Goal: Obtain resource: Obtain resource

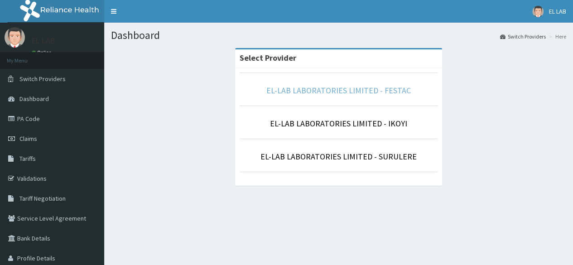
click at [299, 95] on link "EL-LAB LABORATORIES LIMITED - FESTAC" at bounding box center [338, 90] width 144 height 10
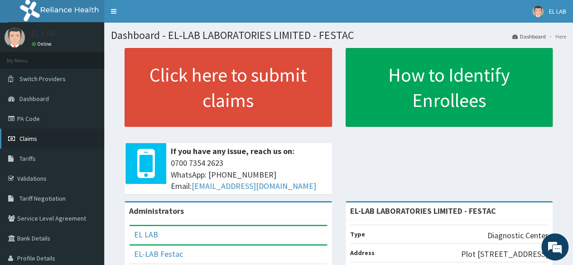
click at [40, 140] on link "Claims" at bounding box center [52, 139] width 104 height 20
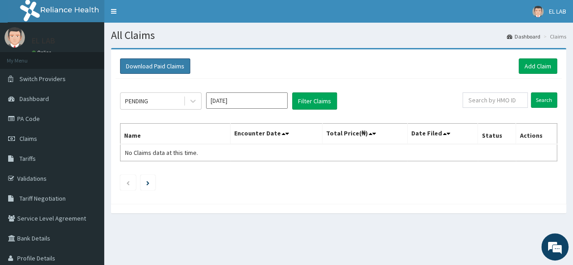
click at [144, 61] on button "Download Paid Claims" at bounding box center [155, 65] width 70 height 15
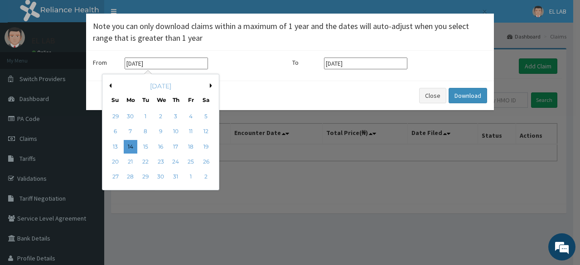
click at [179, 68] on input "14-07-2025" at bounding box center [166, 63] width 83 height 12
click at [210, 88] on div "July 2025" at bounding box center [160, 85] width 109 height 9
click at [210, 86] on button "Next Month" at bounding box center [212, 85] width 5 height 5
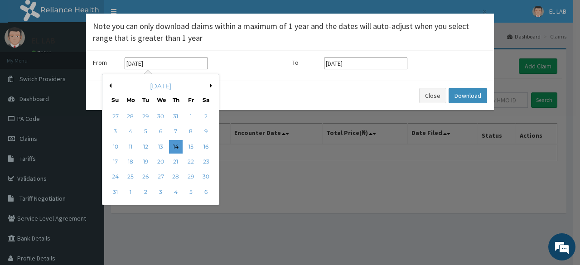
click at [210, 86] on button "Next Month" at bounding box center [212, 85] width 5 height 5
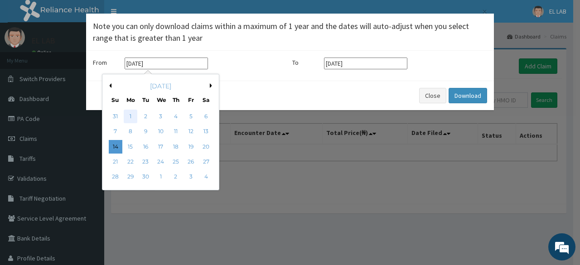
click at [132, 115] on div "1" at bounding box center [131, 117] width 14 height 14
type input "01-09-2025"
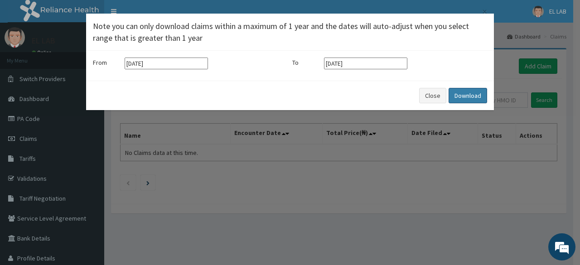
click at [466, 96] on button "Download" at bounding box center [467, 95] width 38 height 15
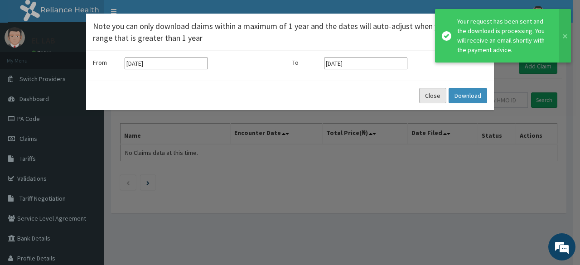
click at [427, 96] on button "Close" at bounding box center [432, 95] width 27 height 15
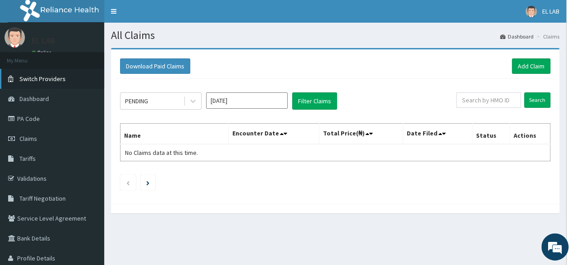
click at [56, 78] on span "Switch Providers" at bounding box center [42, 79] width 46 height 8
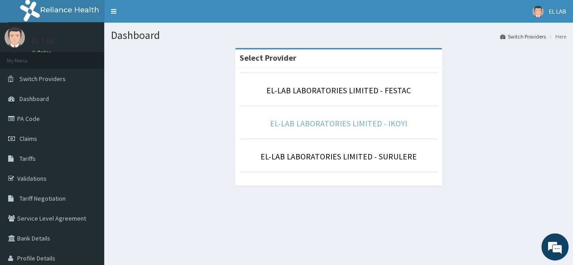
click at [314, 122] on link "EL-LAB LABORATORIES LIMITED - IKOYI" at bounding box center [338, 123] width 137 height 10
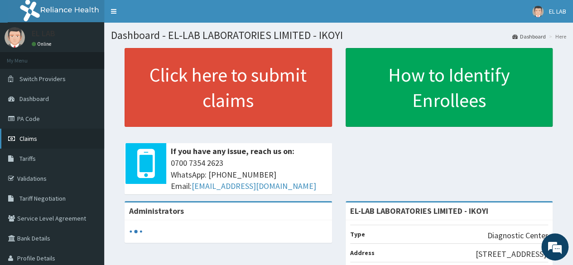
click at [57, 143] on link "Claims" at bounding box center [52, 139] width 104 height 20
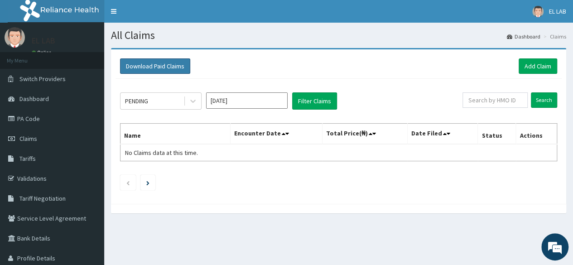
click at [152, 68] on button "Download Paid Claims" at bounding box center [155, 65] width 70 height 15
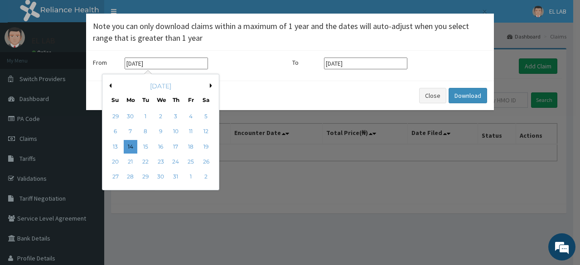
click at [196, 68] on input "14-07-2025" at bounding box center [166, 63] width 83 height 12
click at [208, 84] on div "July 2025" at bounding box center [160, 85] width 109 height 9
click at [213, 86] on button "Next Month" at bounding box center [212, 85] width 5 height 5
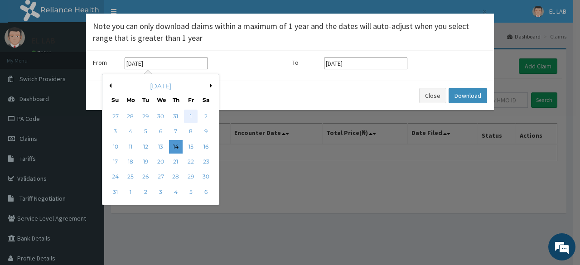
click at [190, 116] on div "1" at bounding box center [191, 117] width 14 height 14
type input "01-08-2025"
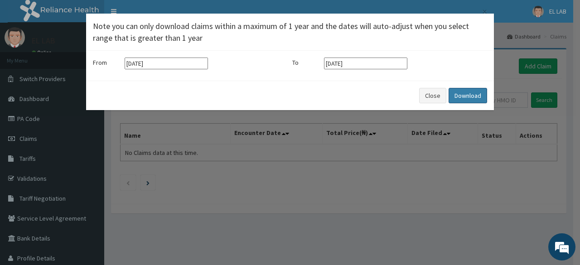
click at [460, 98] on button "Download" at bounding box center [467, 95] width 38 height 15
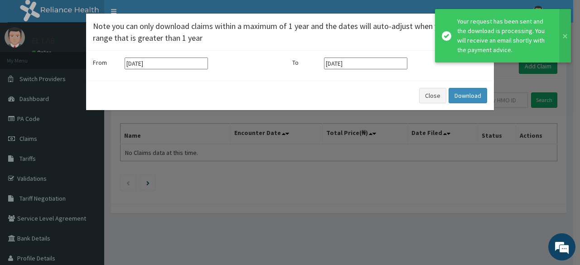
click at [318, 154] on div "× Note you can only download claims within a maximum of 1 year and the dates wi…" at bounding box center [290, 132] width 580 height 265
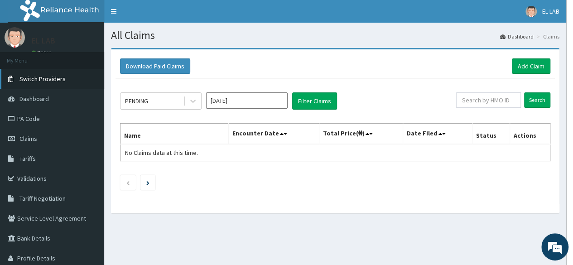
click at [30, 80] on span "Switch Providers" at bounding box center [42, 79] width 46 height 8
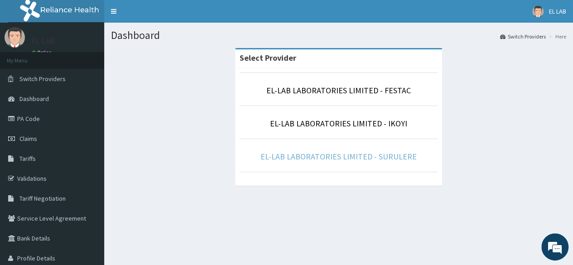
click at [283, 157] on link "EL-LAB LABORATORIES LIMITED - SURULERE" at bounding box center [338, 156] width 156 height 10
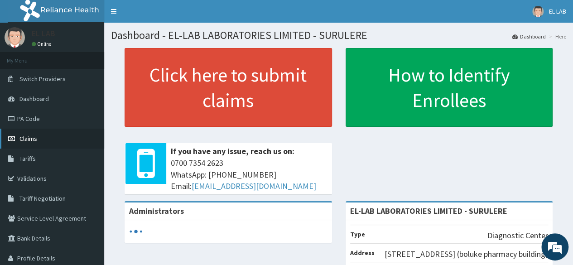
click at [24, 142] on span "Claims" at bounding box center [28, 138] width 18 height 8
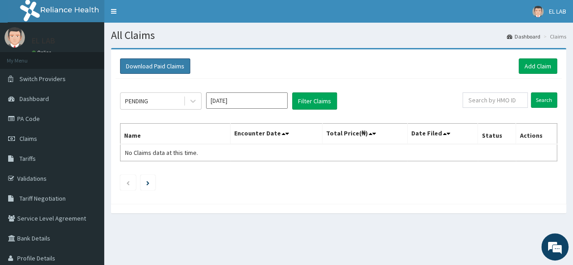
click at [153, 69] on button "Download Paid Claims" at bounding box center [155, 65] width 70 height 15
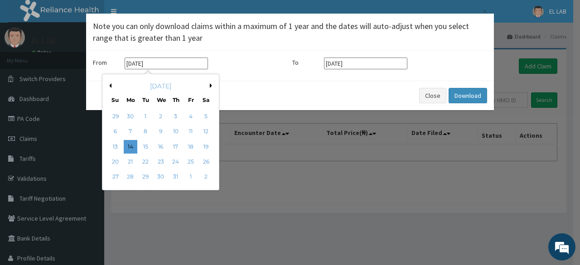
click at [174, 68] on input "14-07-2025" at bounding box center [166, 63] width 83 height 12
click at [211, 83] on button "Next Month" at bounding box center [212, 85] width 5 height 5
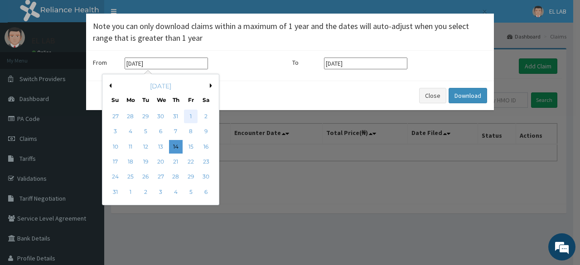
click at [188, 116] on div "1" at bounding box center [191, 117] width 14 height 14
type input "01-08-2025"
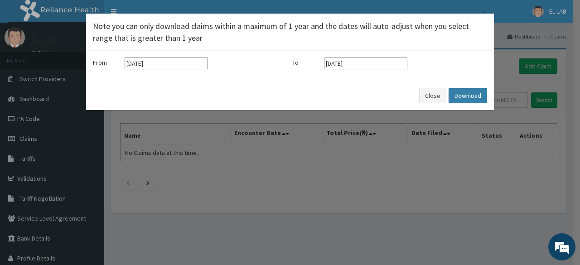
click at [465, 97] on button "Download" at bounding box center [467, 95] width 38 height 15
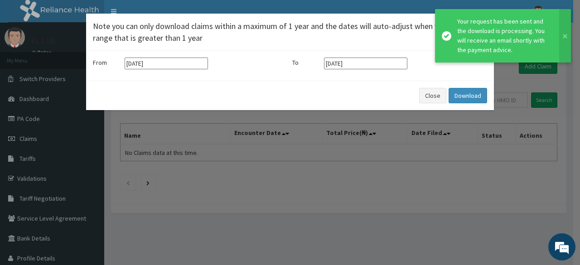
click at [339, 228] on div "× Note you can only download claims within a maximum of 1 year and the dates wi…" at bounding box center [290, 132] width 580 height 265
